Goal: Check status: Check status

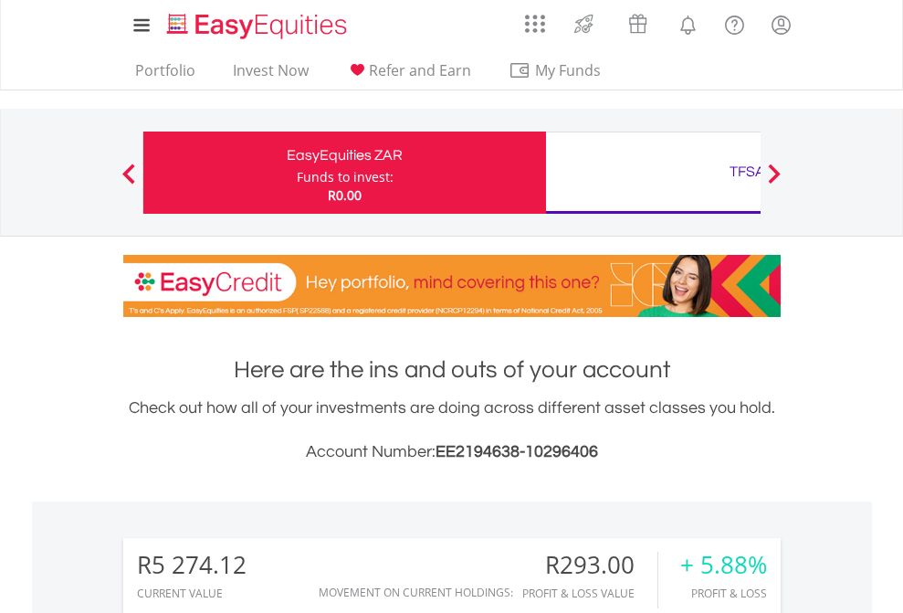
scroll to position [175, 287]
click at [297, 173] on div "Funds to invest:" at bounding box center [345, 177] width 97 height 18
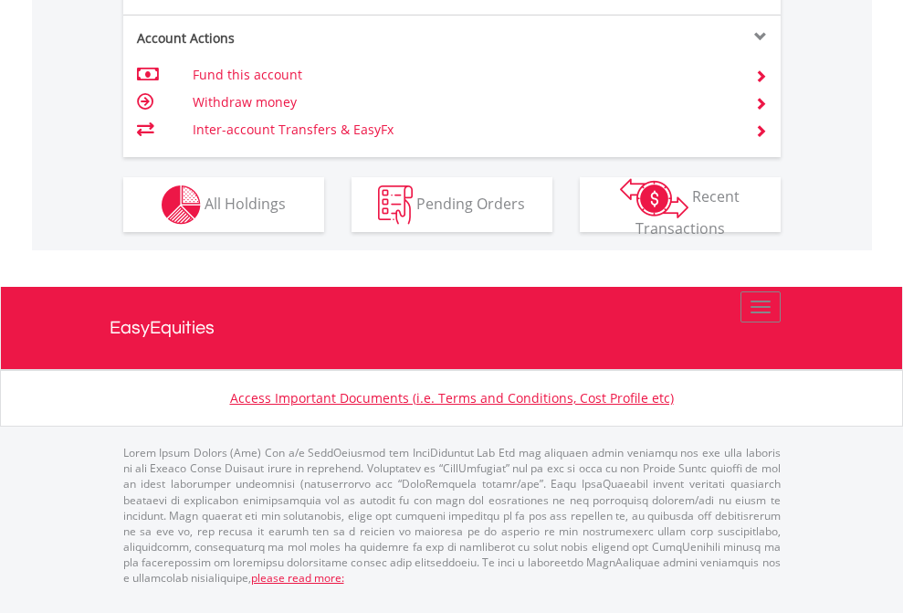
scroll to position [1714, 0]
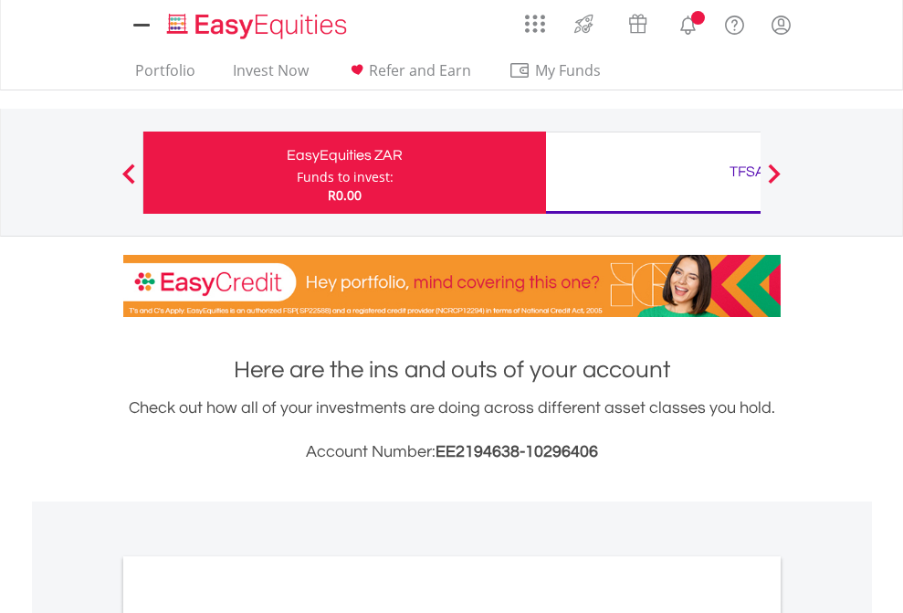
scroll to position [1098, 0]
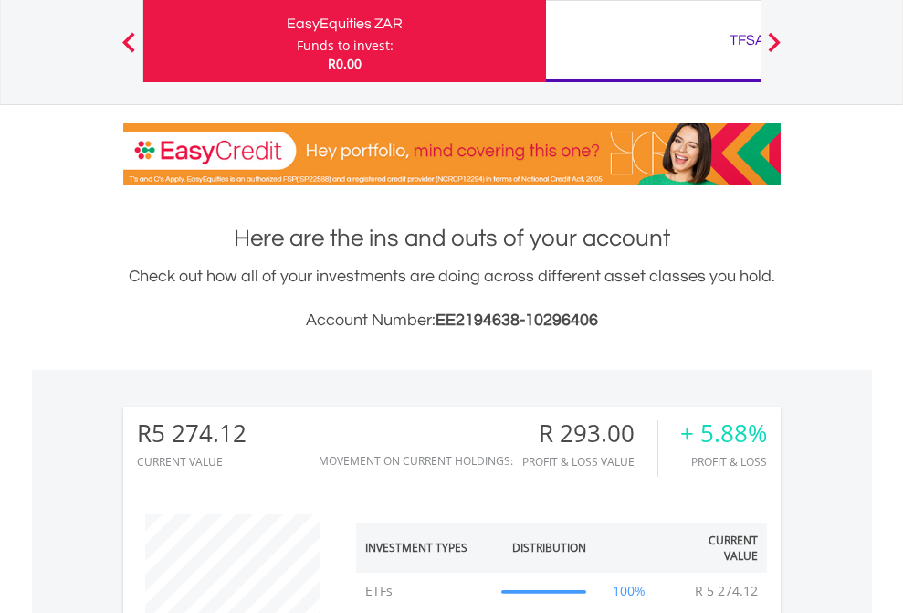
scroll to position [175, 287]
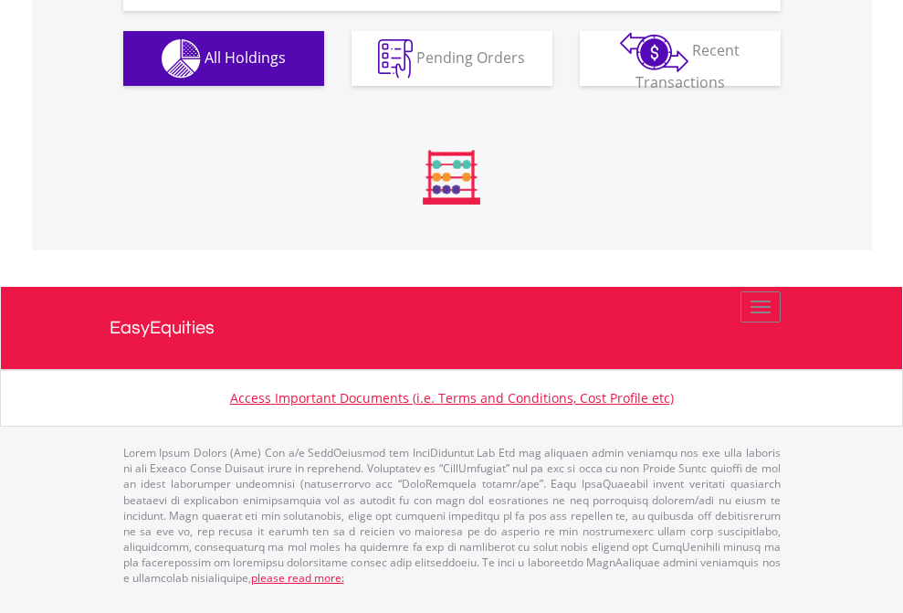
scroll to position [175, 287]
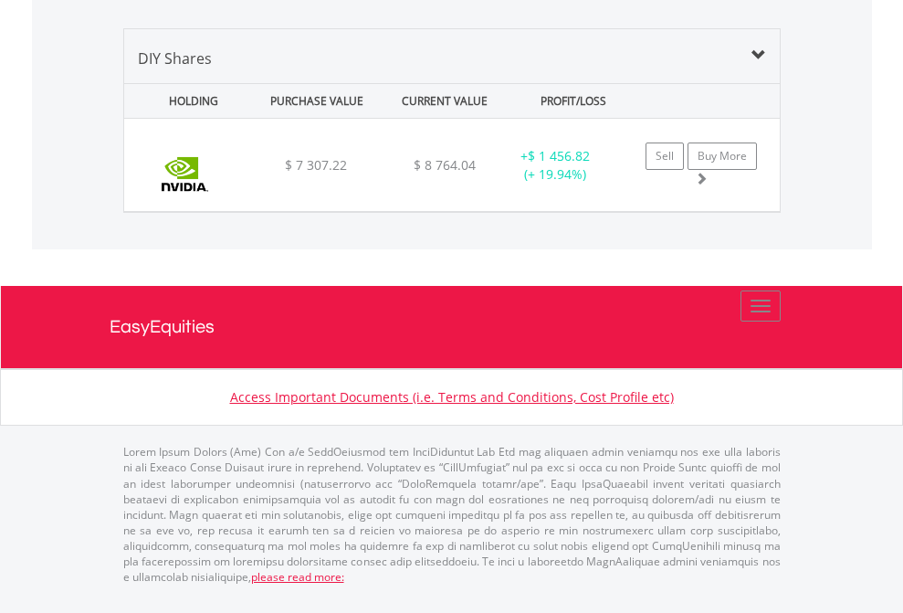
scroll to position [175, 287]
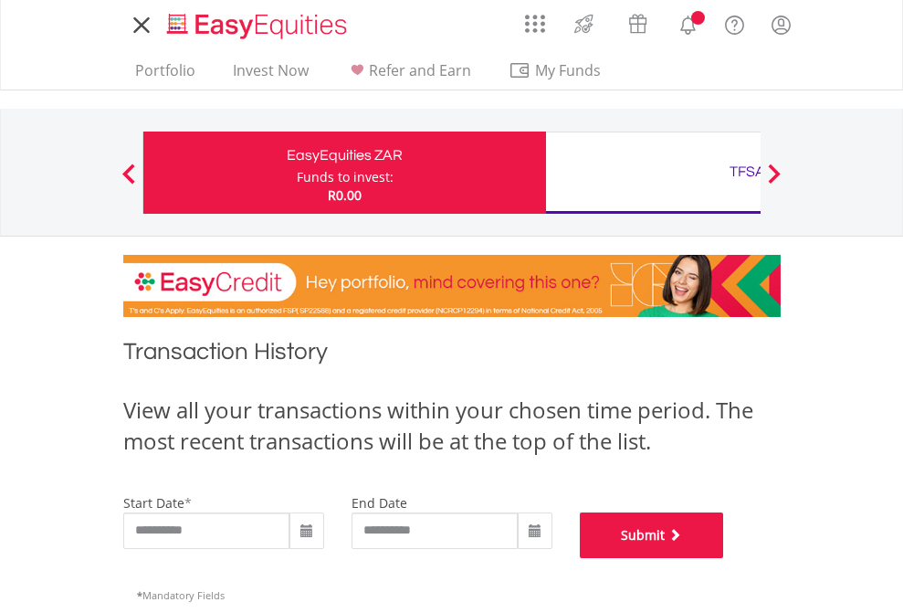
click at [724, 558] on button "Submit" at bounding box center [652, 535] width 144 height 46
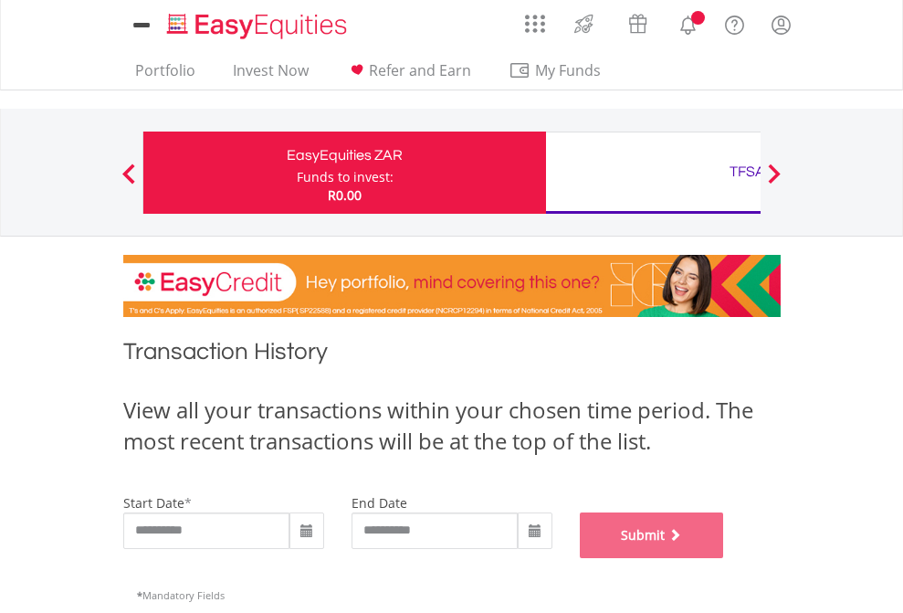
scroll to position [741, 0]
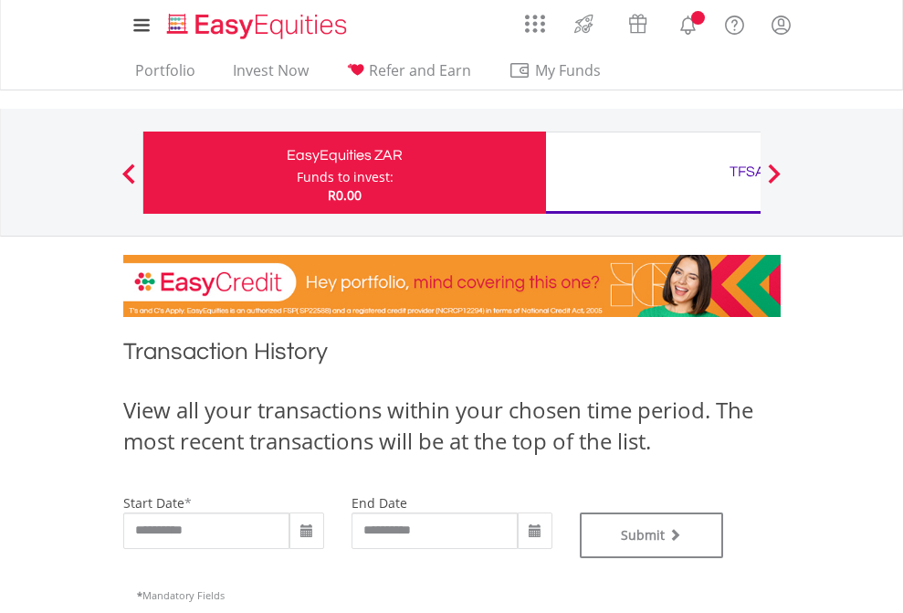
click at [653, 173] on div "TFSA" at bounding box center [747, 172] width 381 height 26
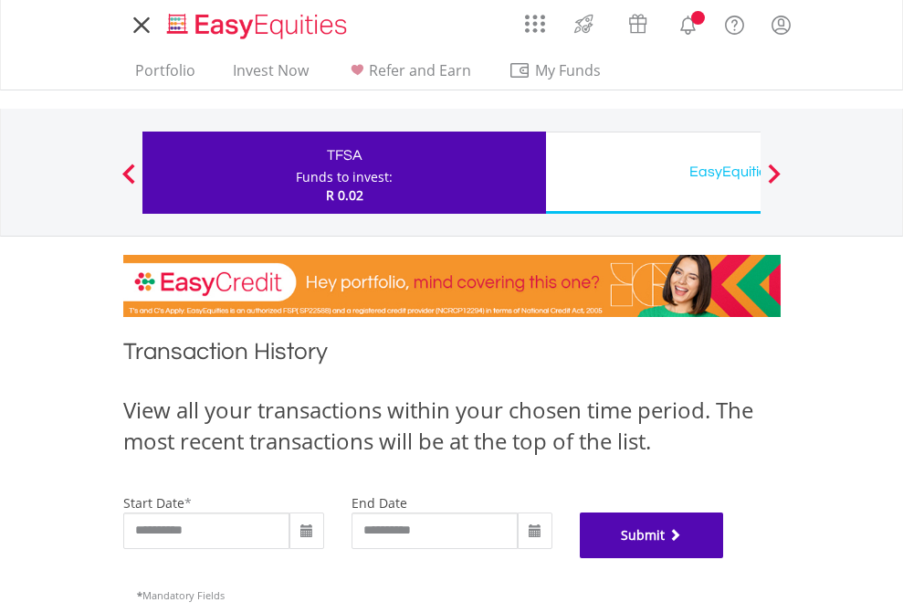
click at [724, 558] on button "Submit" at bounding box center [652, 535] width 144 height 46
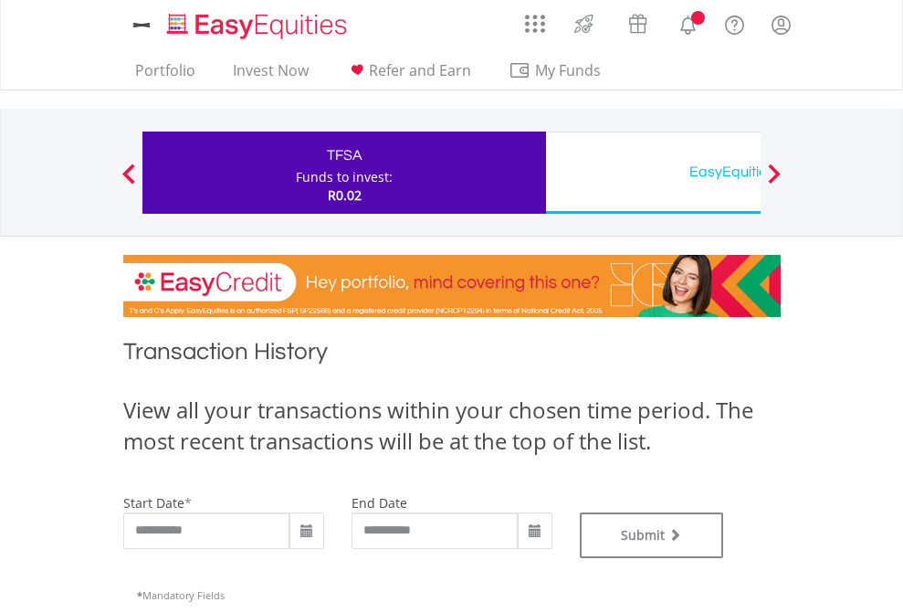
click at [653, 173] on div "EasyEquities USD" at bounding box center [747, 172] width 381 height 26
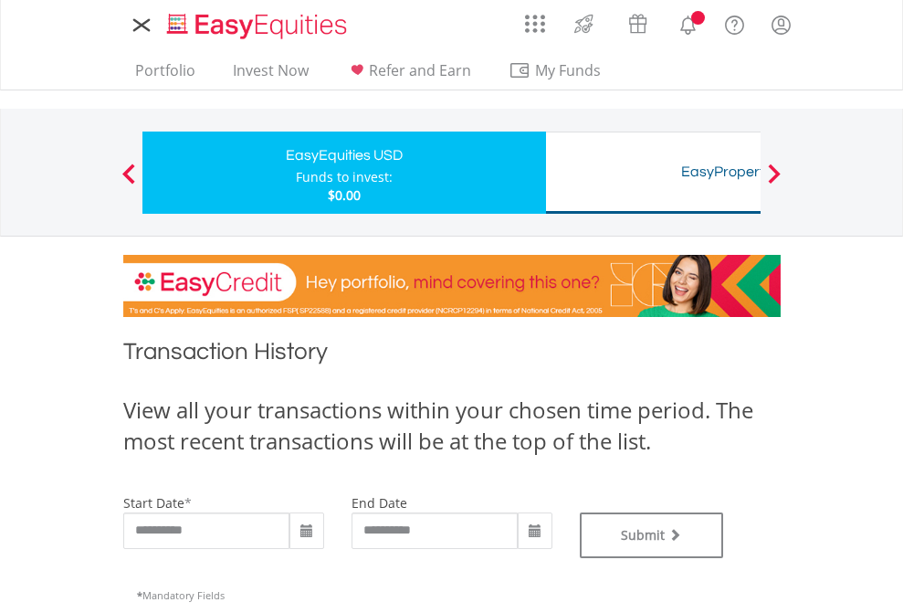
type input "**********"
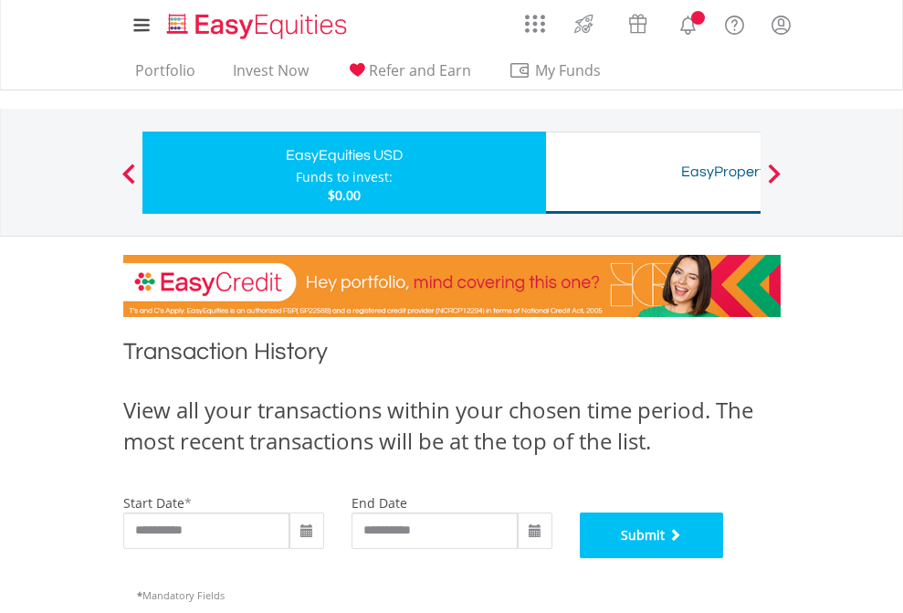
click at [724, 558] on button "Submit" at bounding box center [652, 535] width 144 height 46
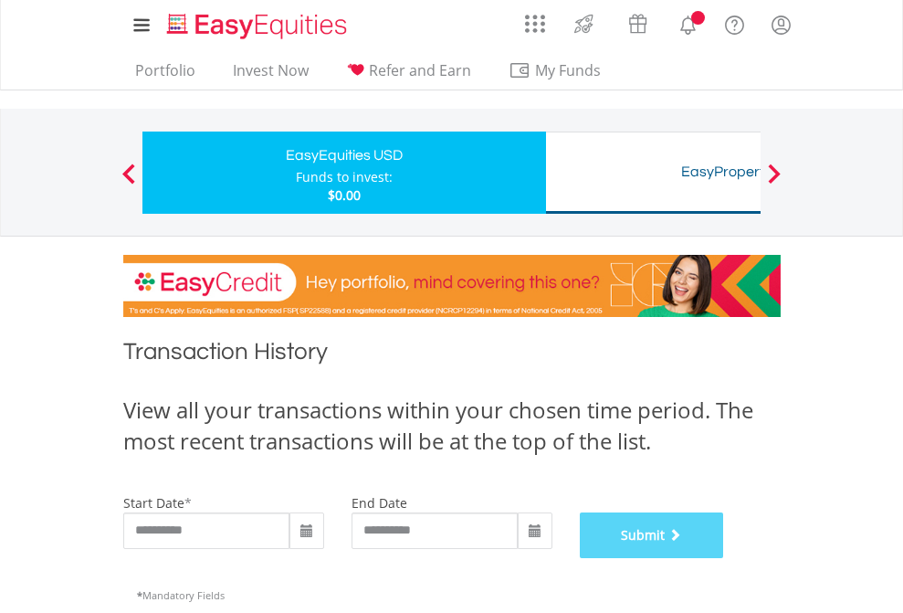
scroll to position [741, 0]
